Goal: Understand site structure: Understand site structure

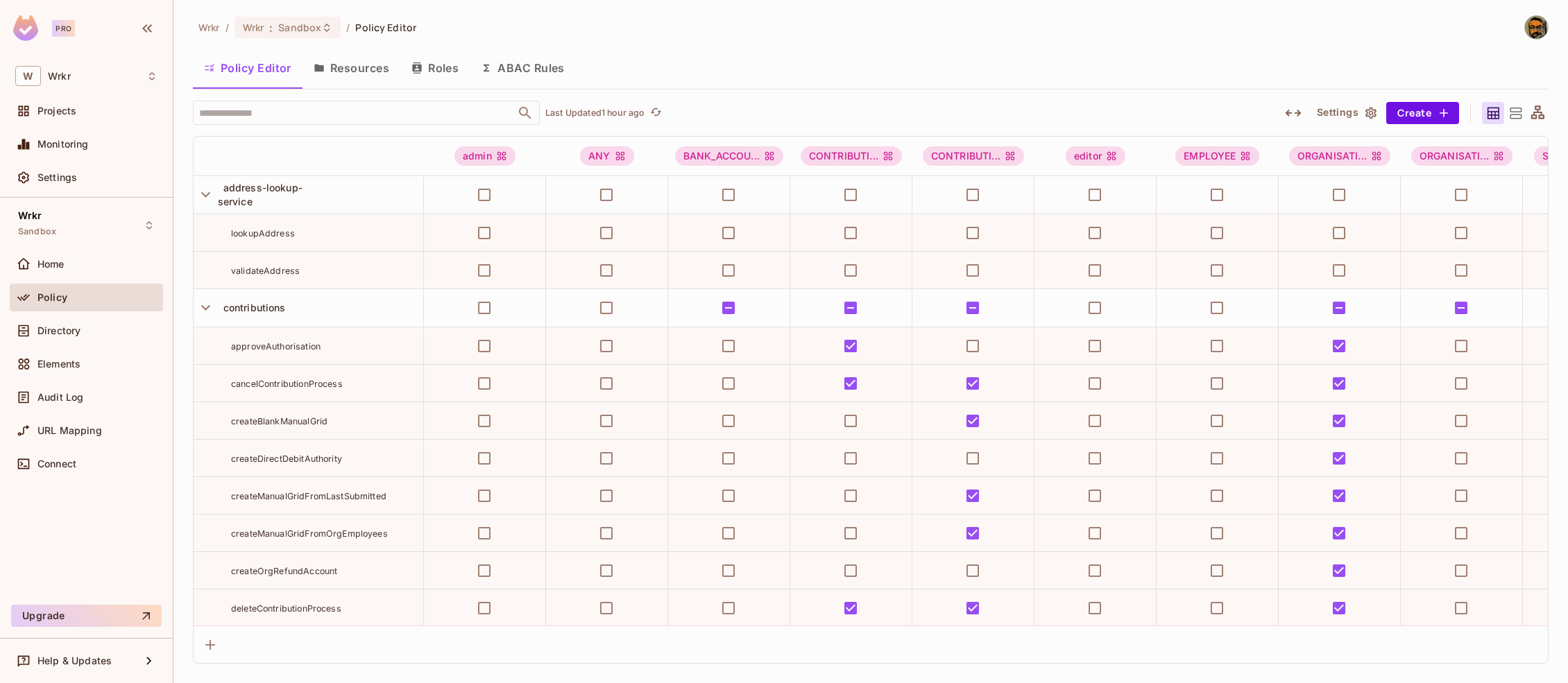
scroll to position [788, 0]
click at [201, 196] on icon "button" at bounding box center [206, 194] width 19 height 19
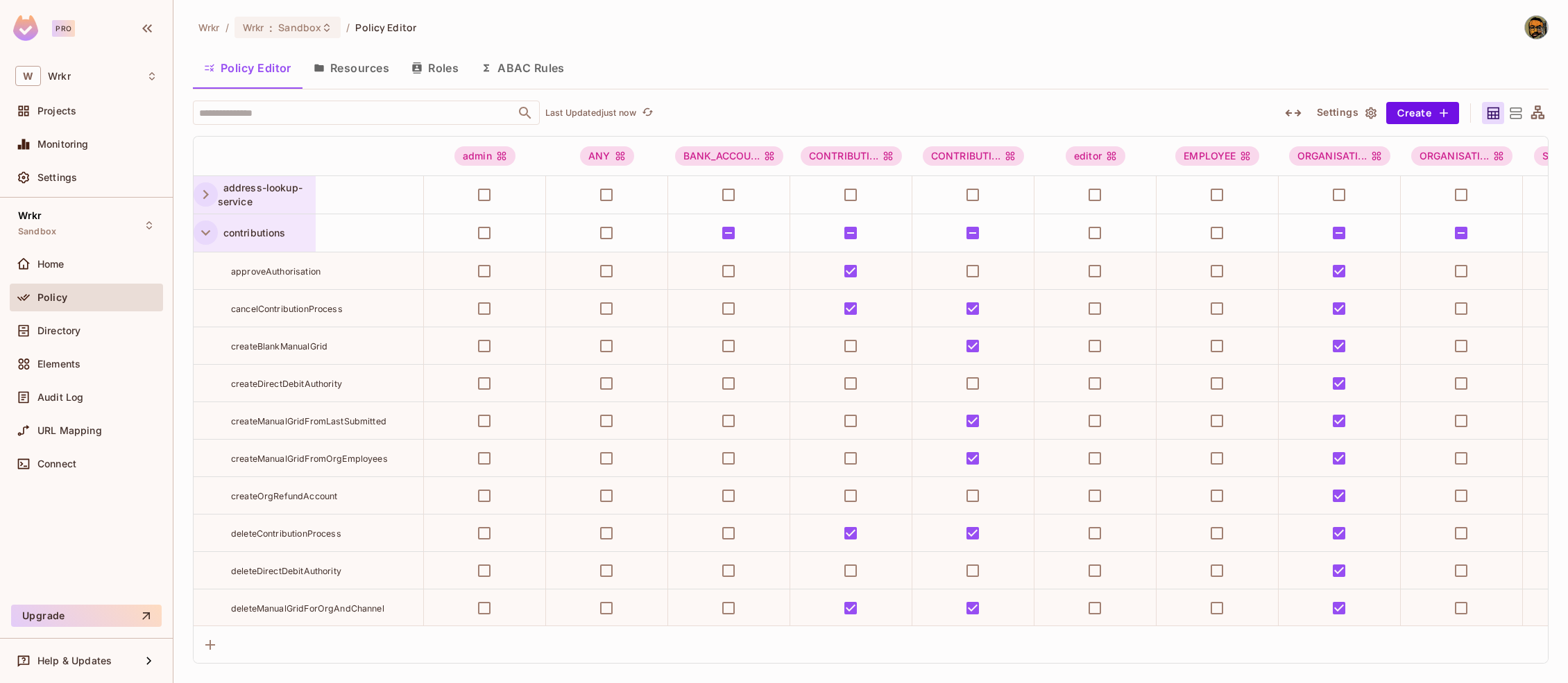
click at [205, 233] on icon "button" at bounding box center [206, 233] width 19 height 19
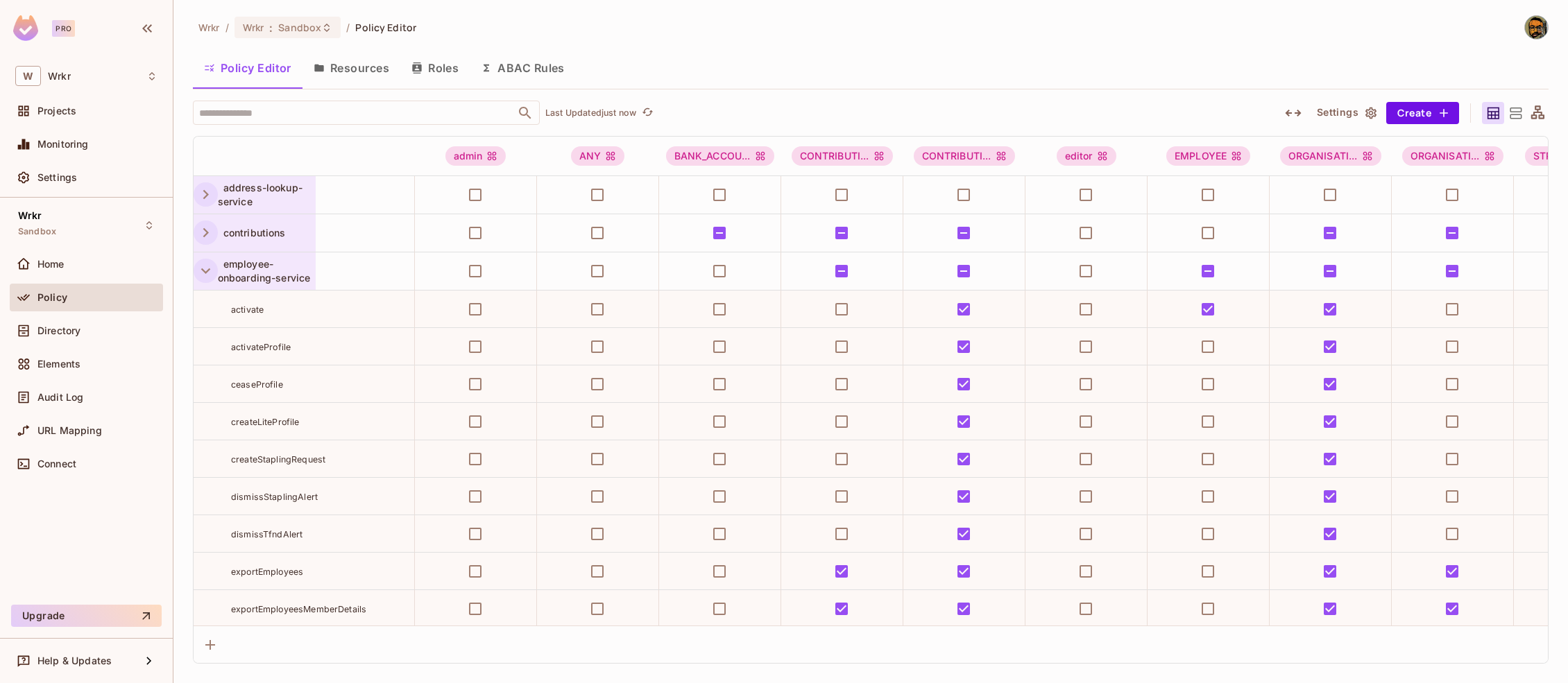
click at [204, 274] on icon "button" at bounding box center [206, 271] width 19 height 19
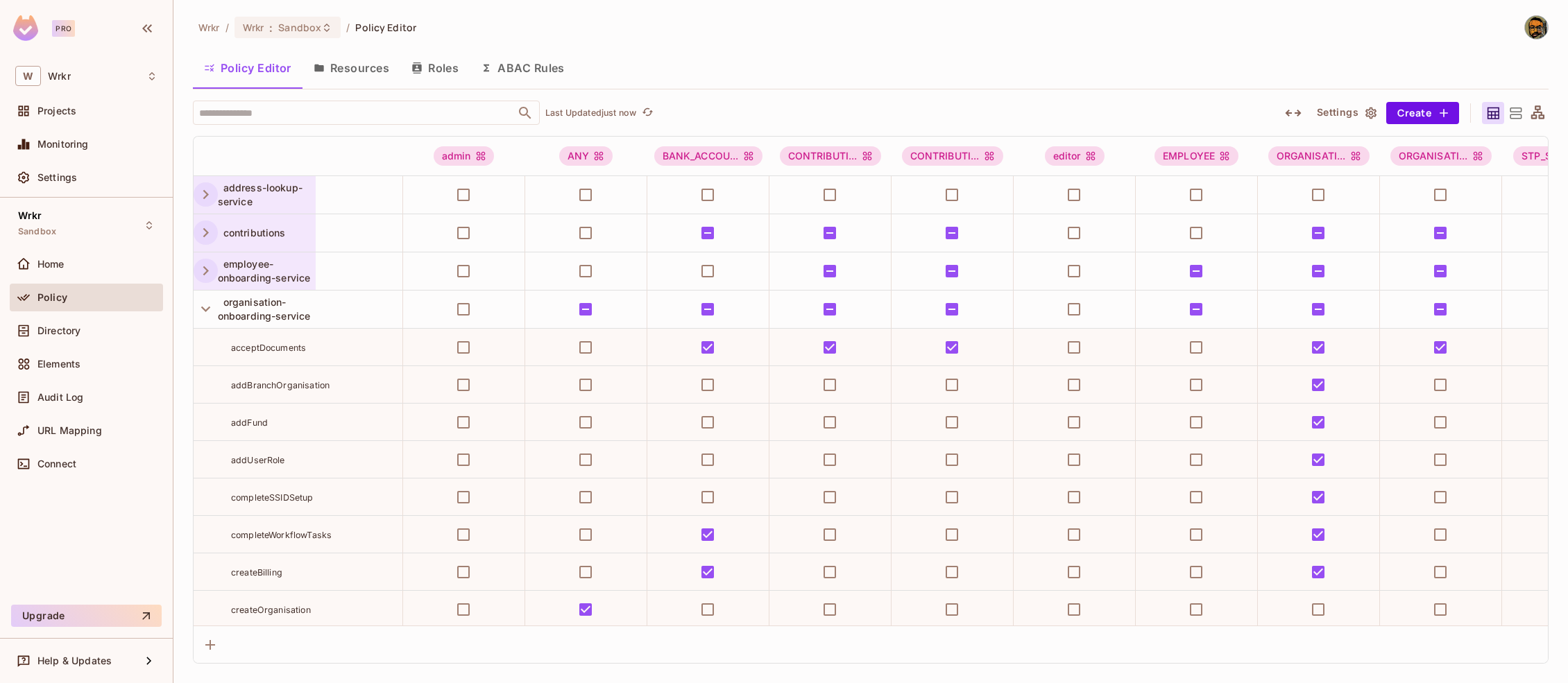
click at [204, 231] on icon "button" at bounding box center [206, 233] width 19 height 19
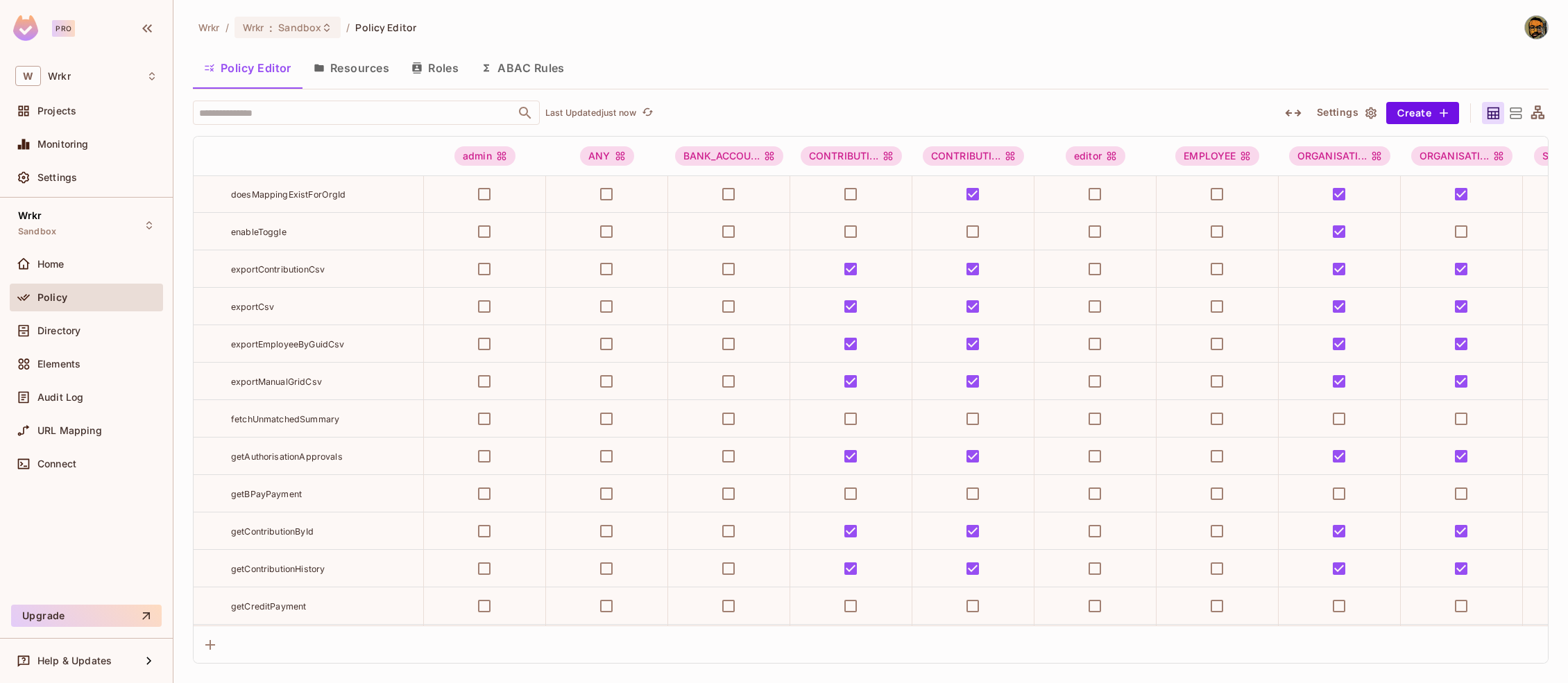
scroll to position [1163, 0]
